Goal: Obtain resource: Download file/media

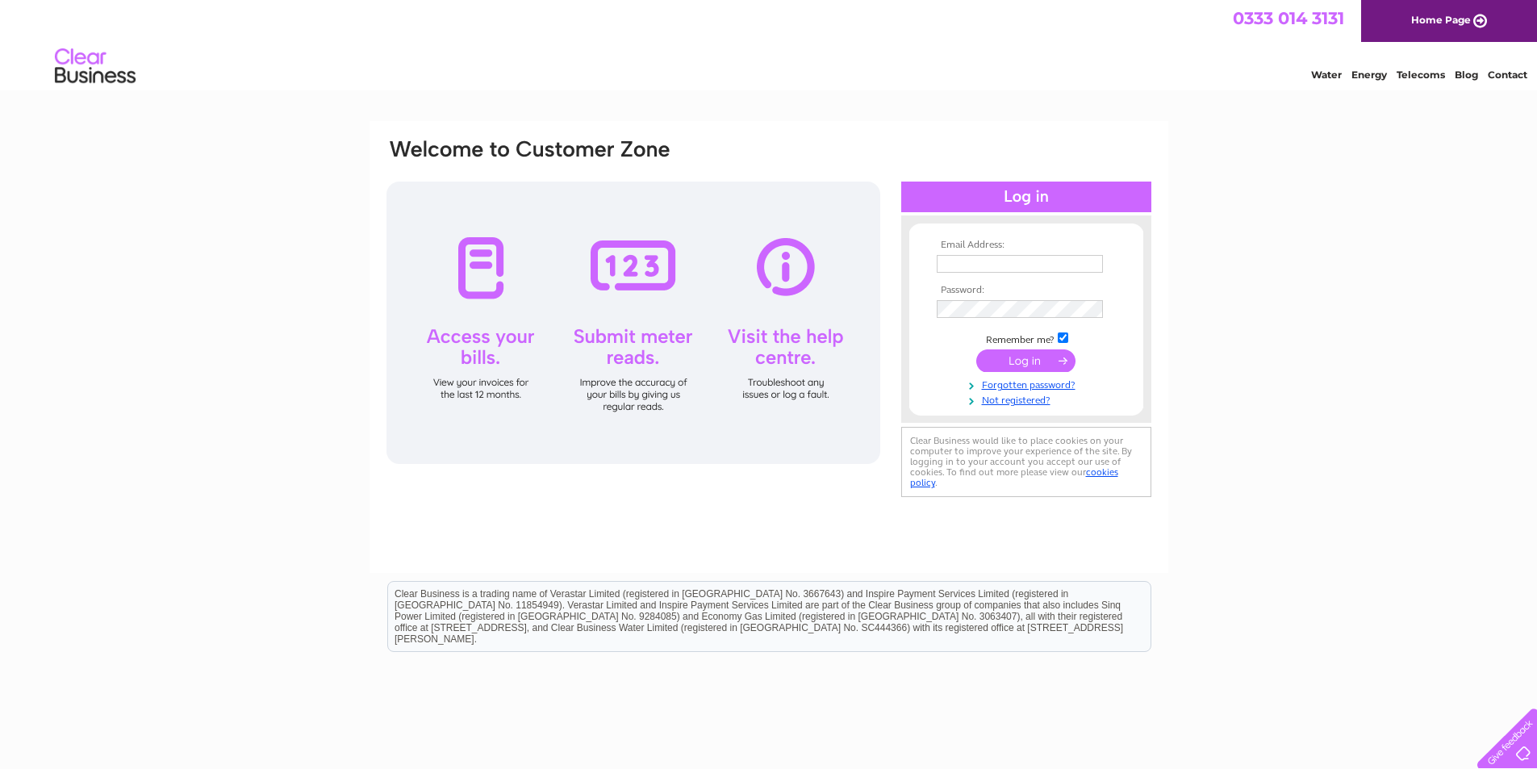
click at [991, 269] on input "text" at bounding box center [1020, 264] width 166 height 18
type input "INVOICES@AVILOG.UK"
click at [976, 351] on input "submit" at bounding box center [1025, 362] width 99 height 23
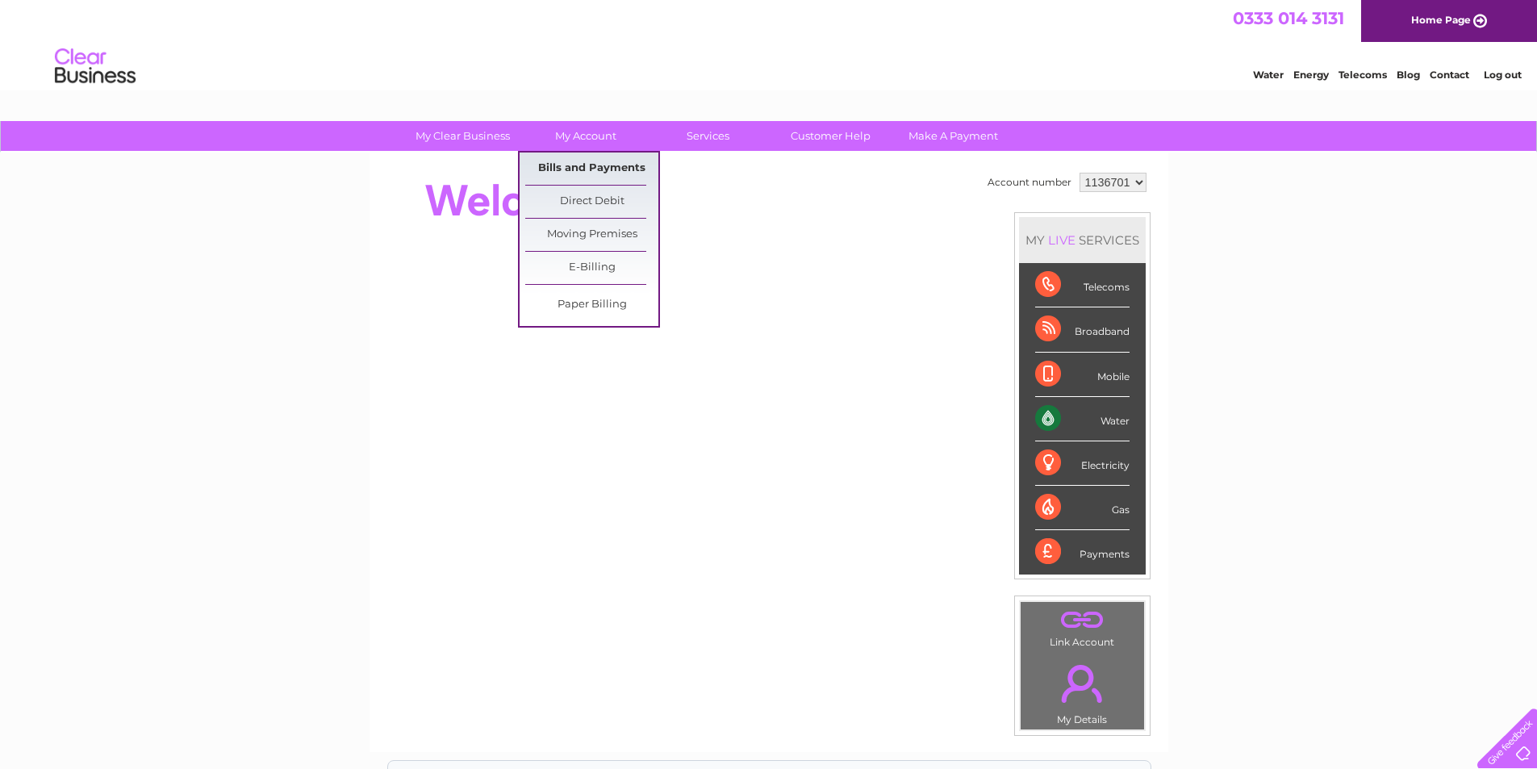
click at [594, 164] on link "Bills and Payments" at bounding box center [591, 169] width 133 height 32
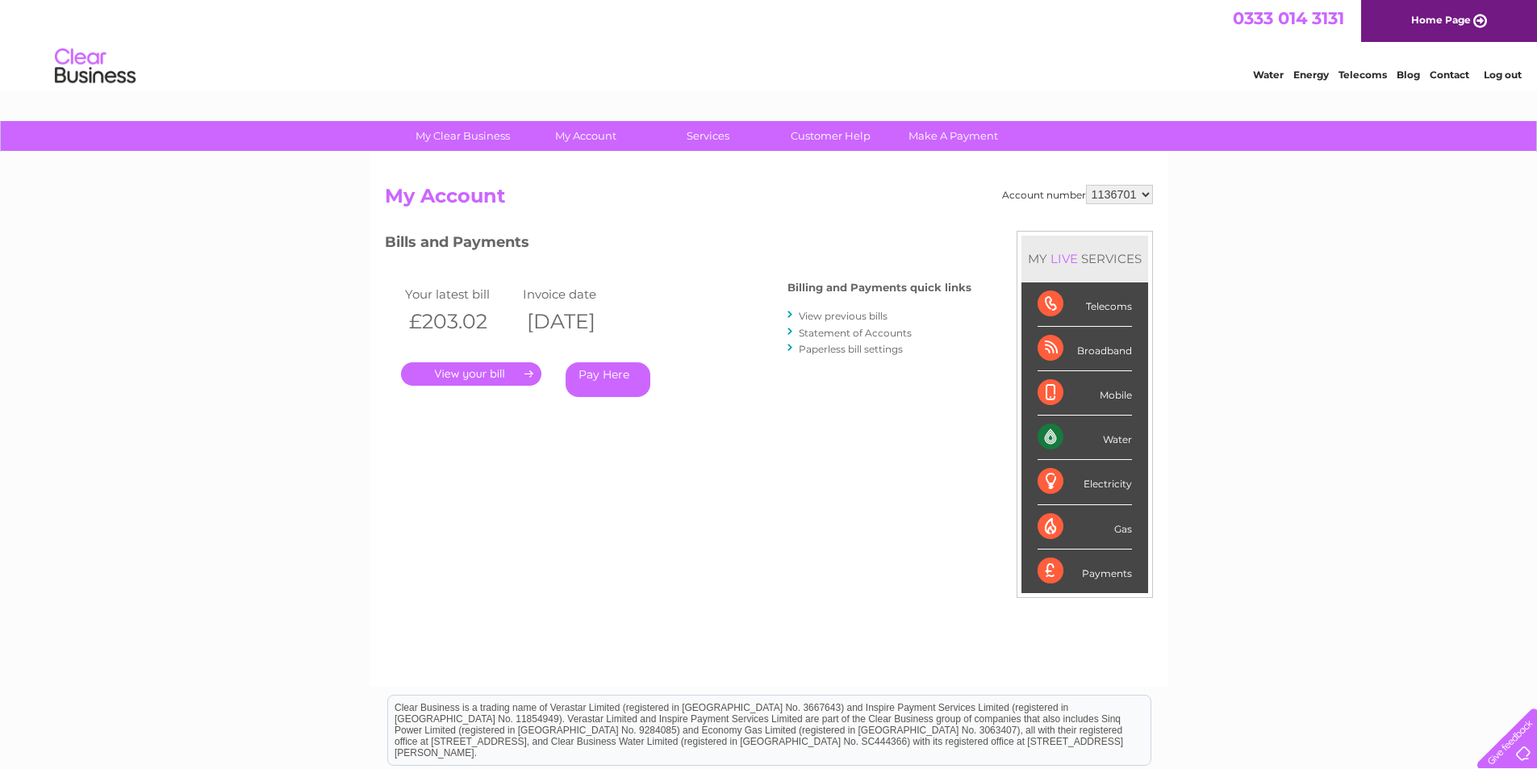
click at [474, 376] on link "." at bounding box center [471, 373] width 140 height 23
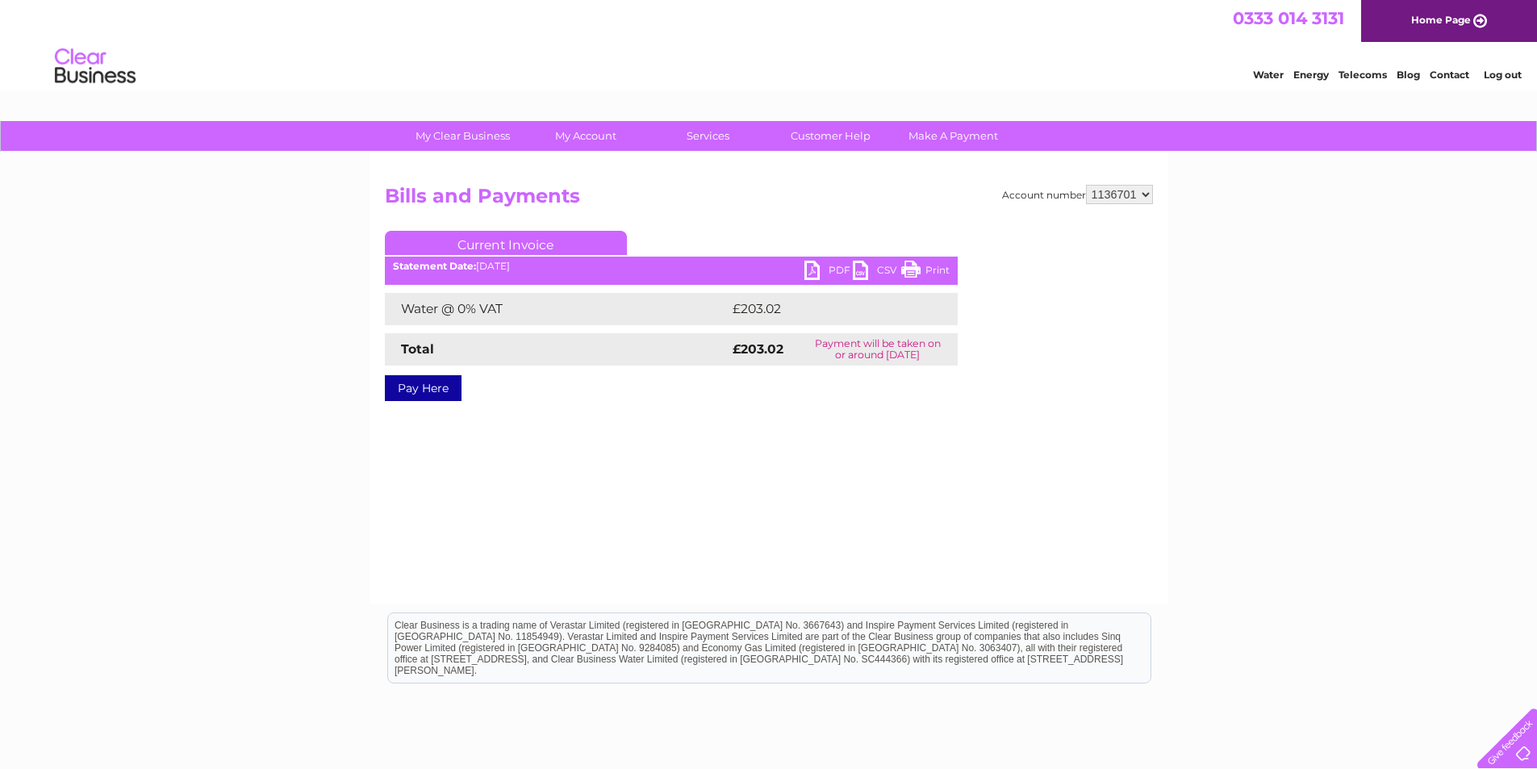
click at [812, 265] on link "PDF" at bounding box center [829, 272] width 48 height 23
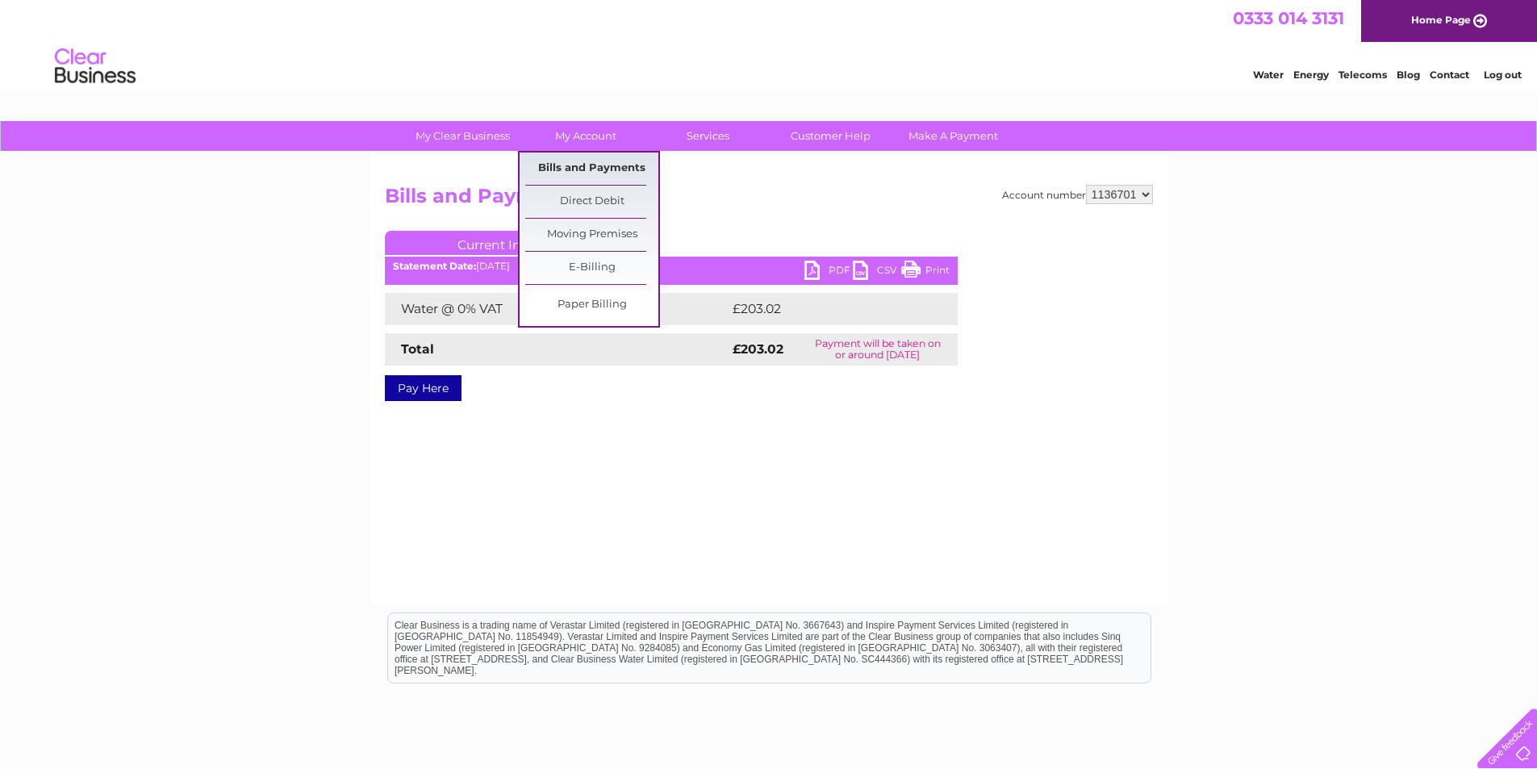
click at [607, 169] on link "Bills and Payments" at bounding box center [591, 169] width 133 height 32
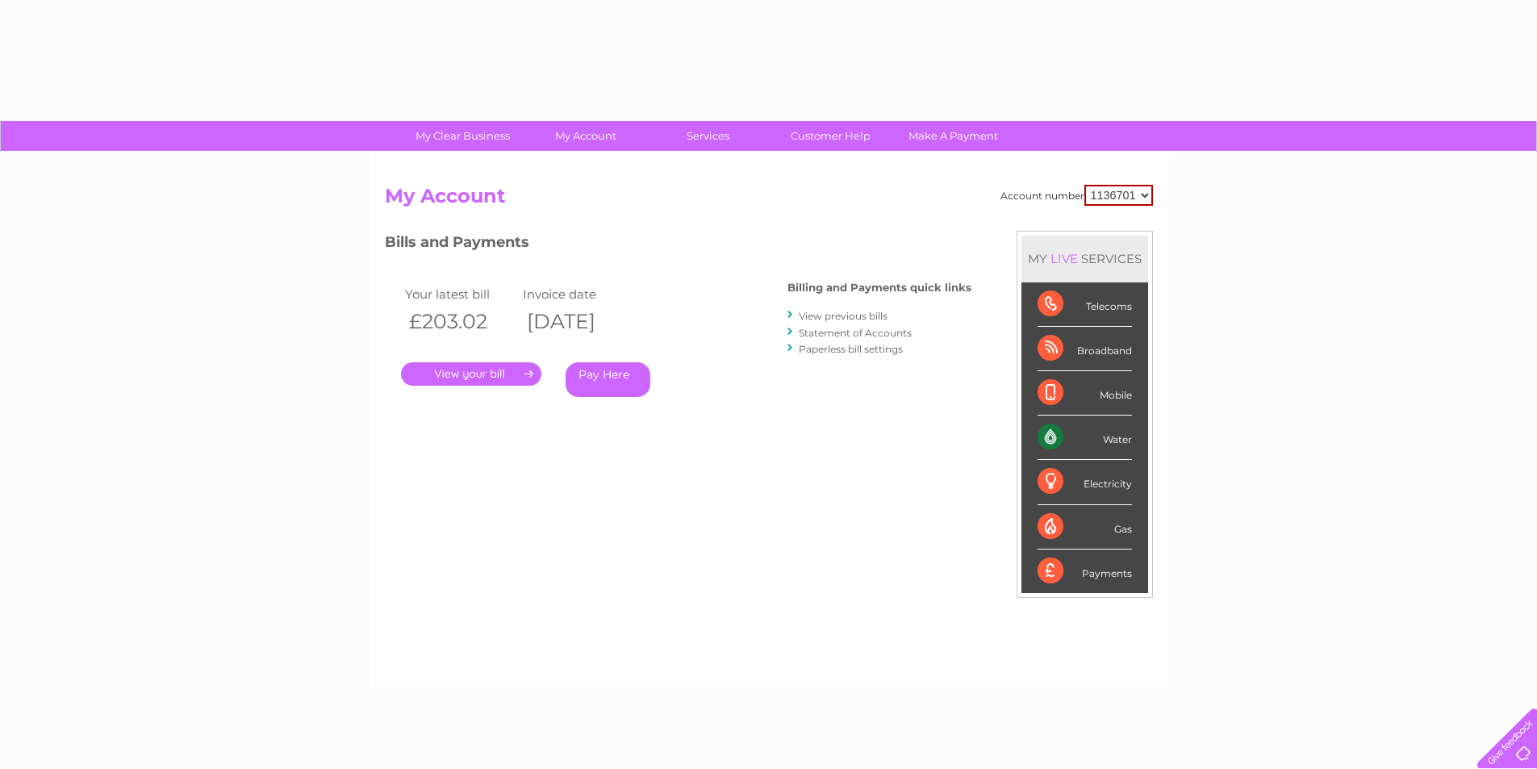
click at [604, 164] on div "Account number 1136701 My Account MY LIVE SERVICES Telecoms Broadband Mobile Wa…" at bounding box center [769, 420] width 799 height 534
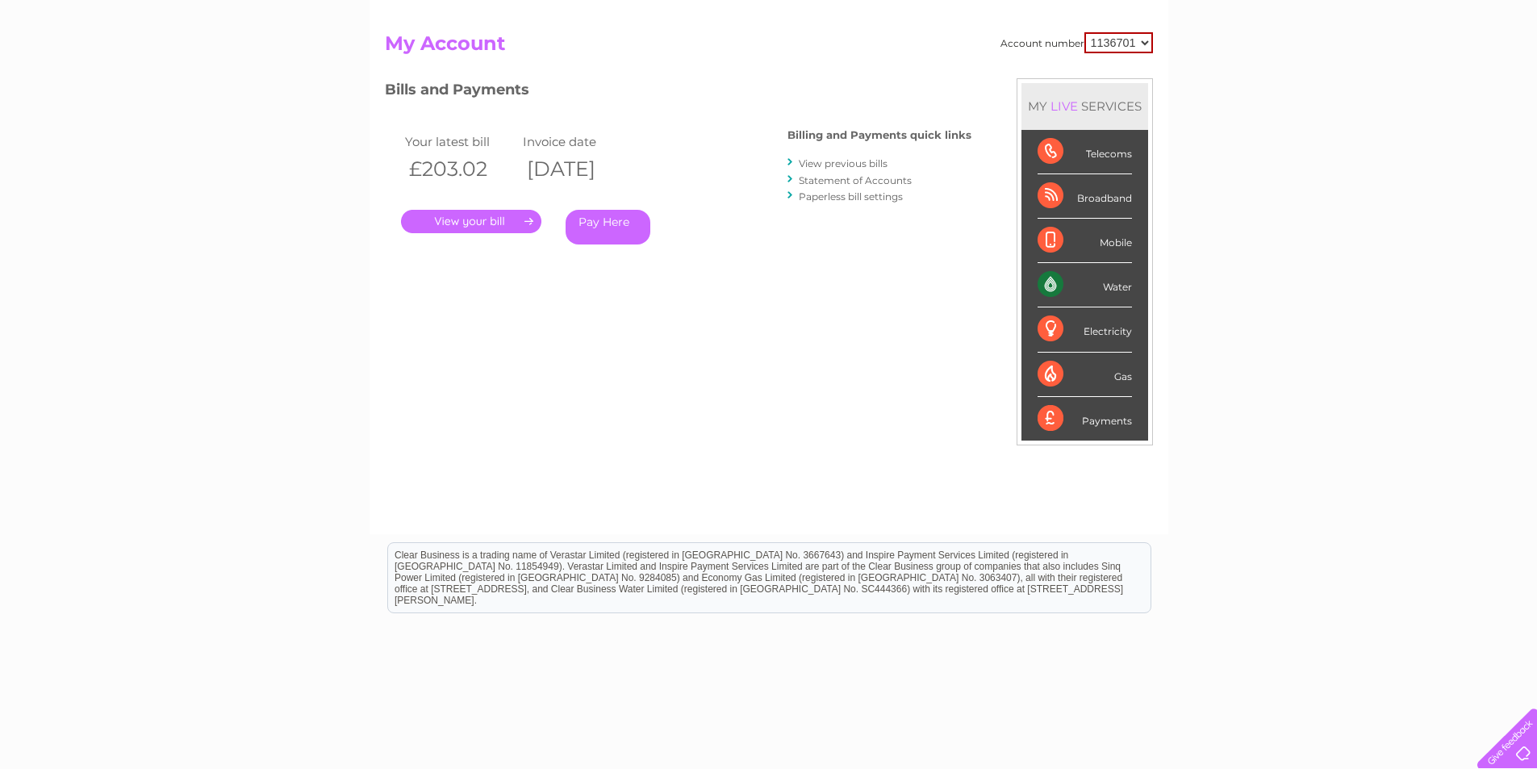
scroll to position [145, 0]
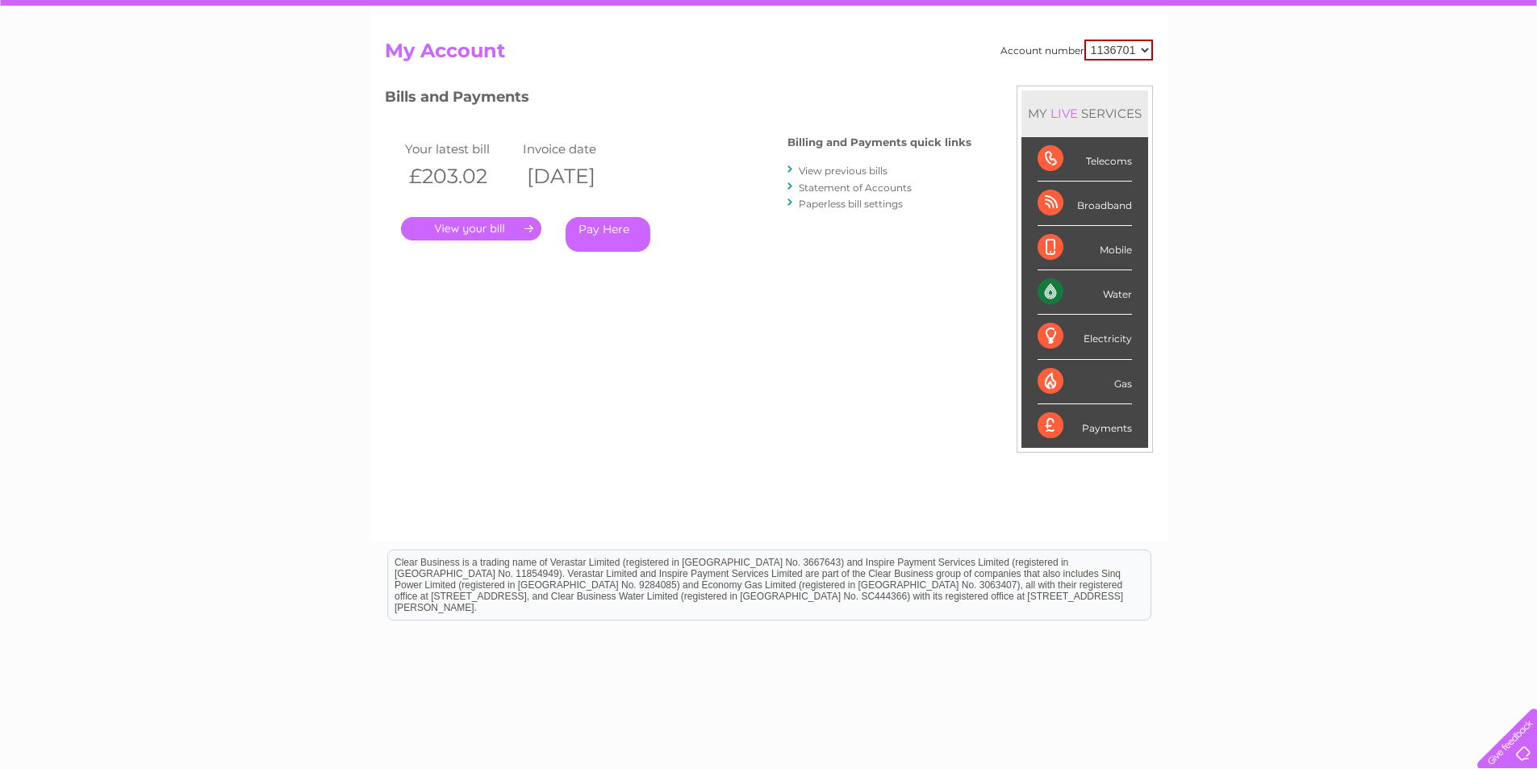
click at [847, 166] on link "View previous bills" at bounding box center [843, 171] width 89 height 12
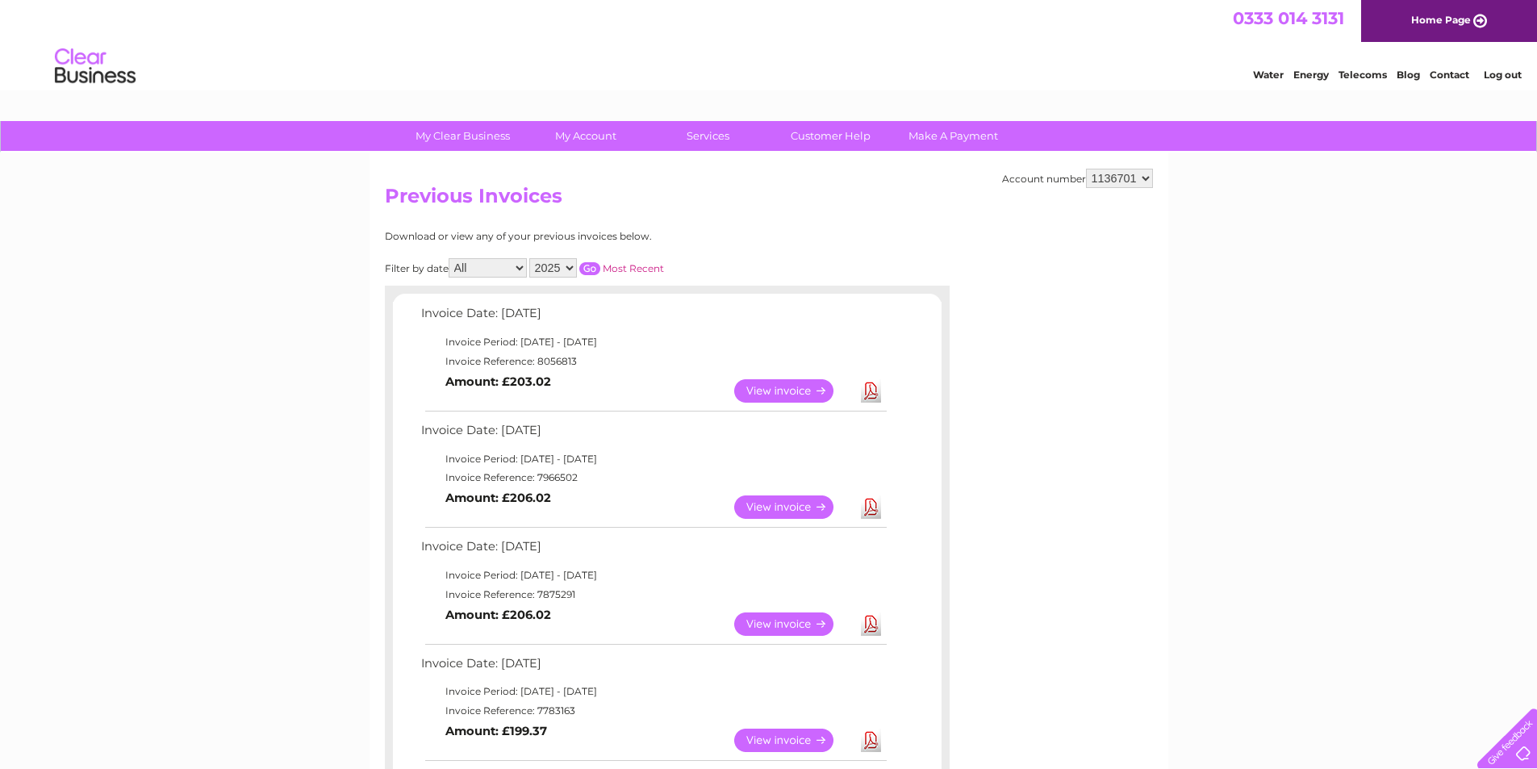
click at [788, 501] on link "View" at bounding box center [793, 506] width 119 height 23
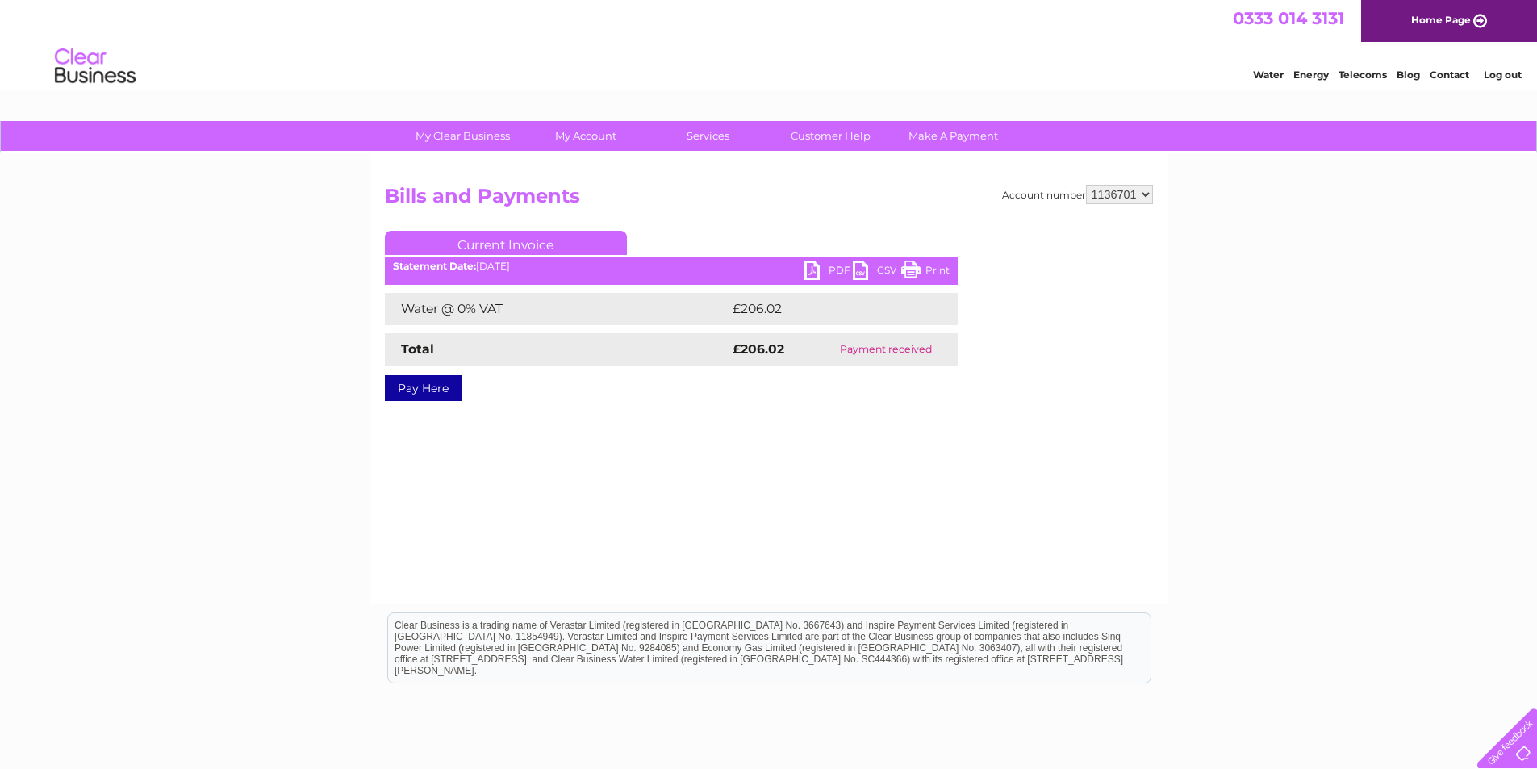
click at [842, 265] on link "PDF" at bounding box center [829, 272] width 48 height 23
